Goal: Submit feedback/report problem

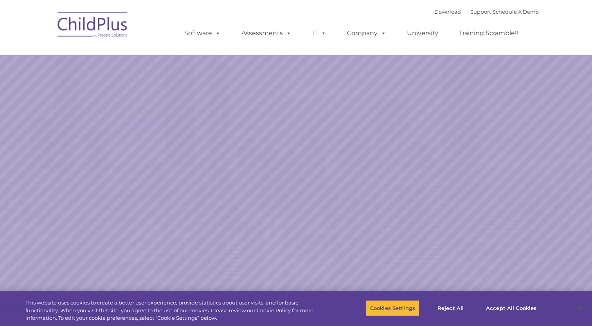
select select "MEDIUM"
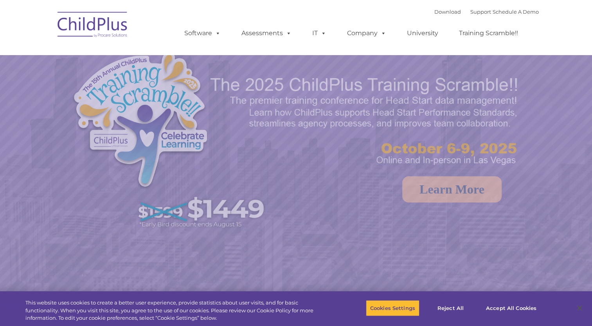
select select "MEDIUM"
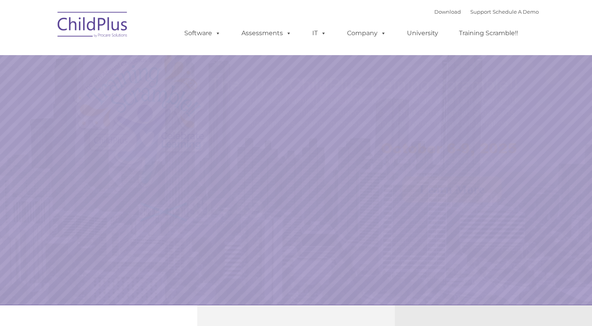
select select "MEDIUM"
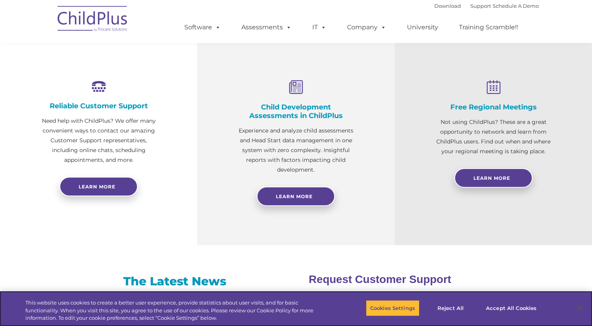
scroll to position [283, 0]
